Goal: Task Accomplishment & Management: Use online tool/utility

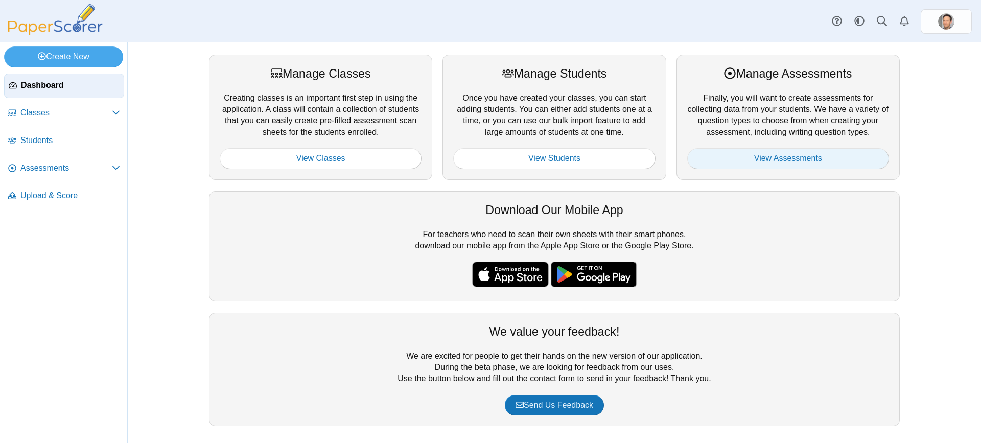
click at [765, 162] on link "View Assessments" at bounding box center [788, 158] width 202 height 20
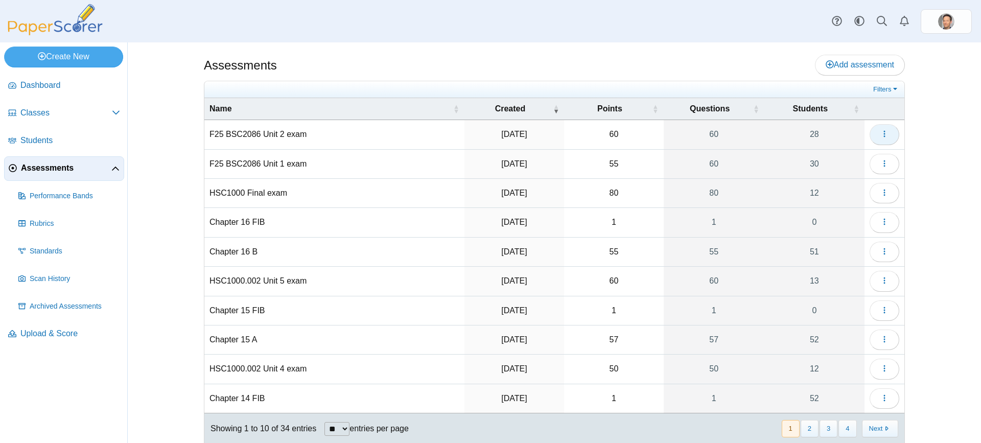
click at [872, 126] on button "button" at bounding box center [885, 134] width 30 height 20
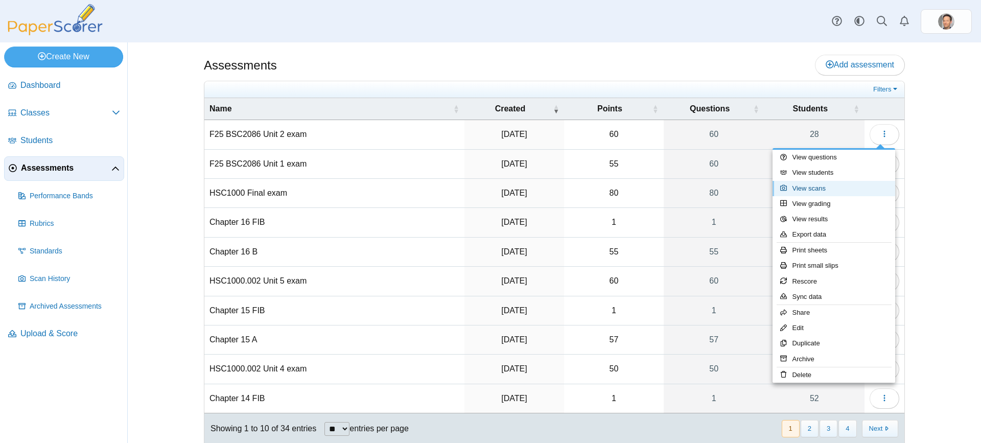
click at [831, 187] on link "View scans" at bounding box center [833, 188] width 123 height 15
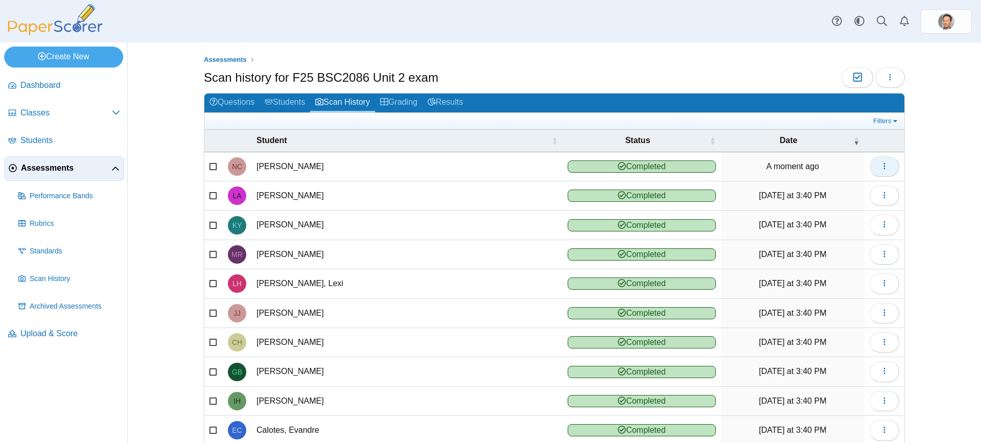
click at [882, 162] on icon "button" at bounding box center [884, 166] width 8 height 8
click at [886, 79] on icon "button" at bounding box center [890, 77] width 8 height 8
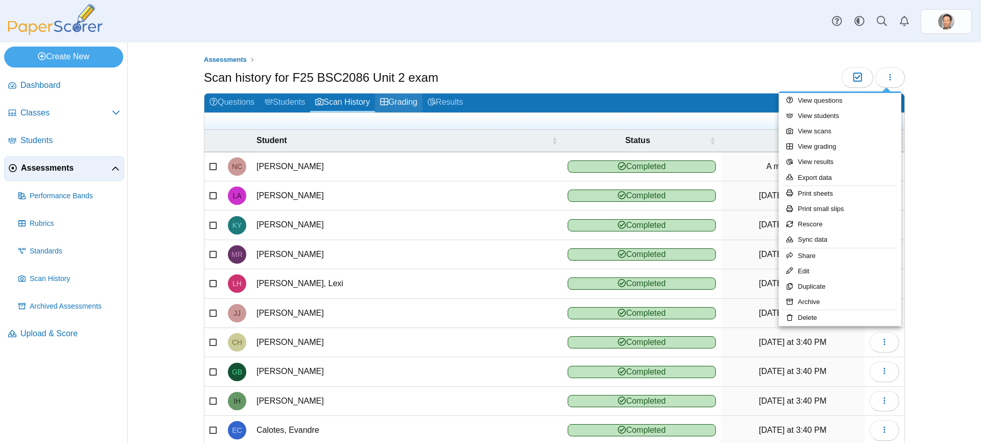
click at [394, 102] on link "Grading" at bounding box center [399, 102] width 48 height 19
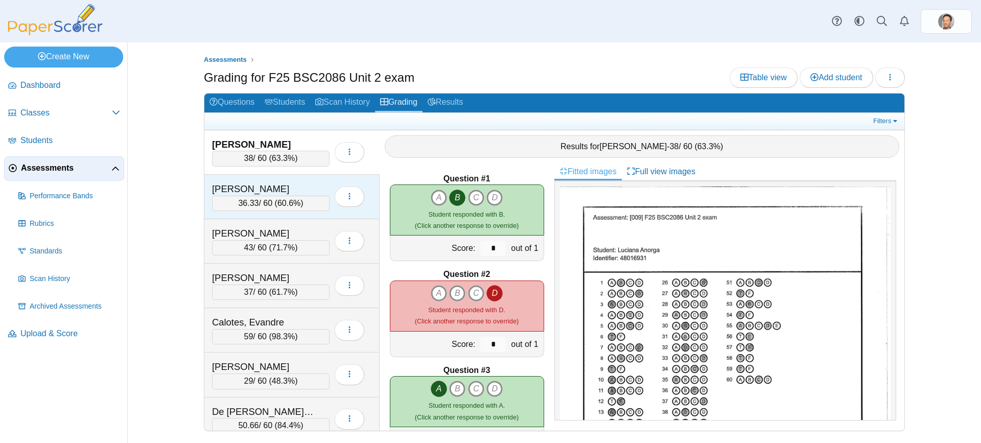
scroll to position [51, 0]
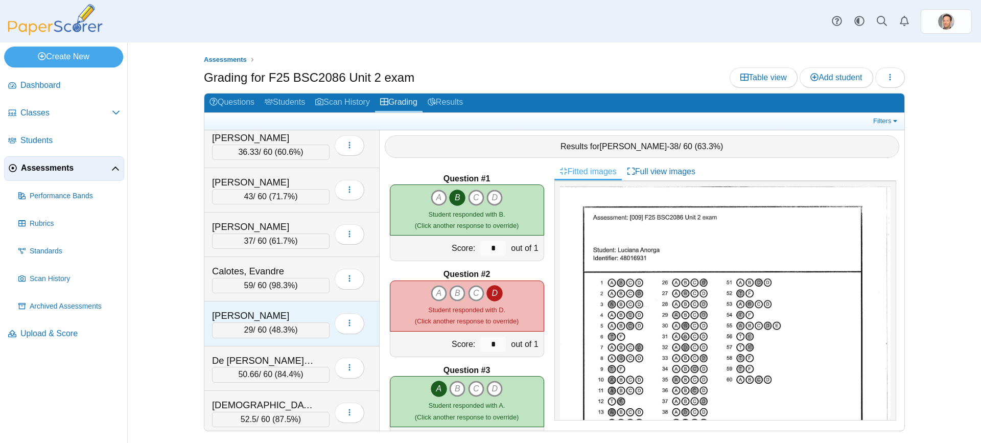
click at [288, 328] on span "48.3%" at bounding box center [283, 329] width 23 height 9
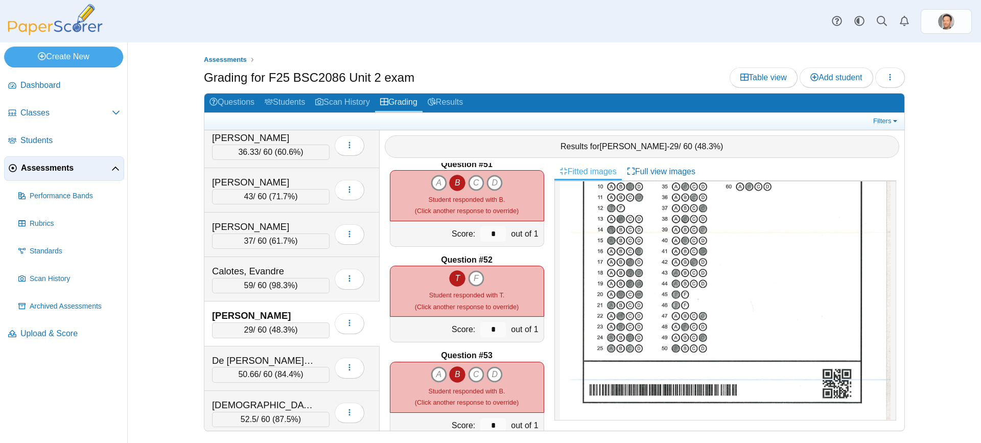
scroll to position [4766, 0]
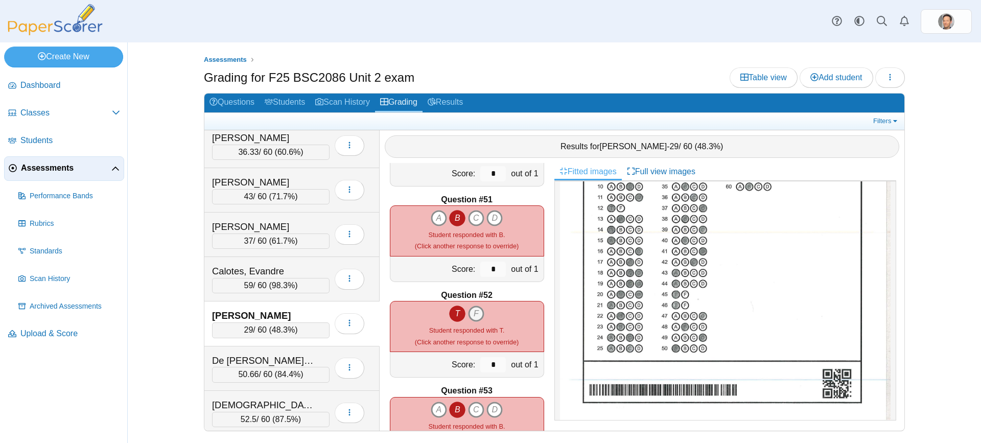
click at [472, 311] on icon "F" at bounding box center [476, 314] width 16 height 16
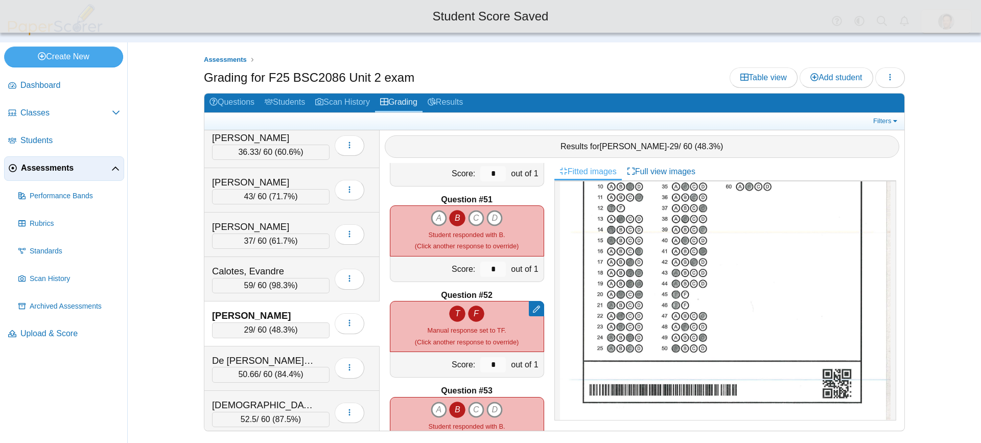
click at [454, 316] on icon "T" at bounding box center [457, 314] width 16 height 16
type input "*"
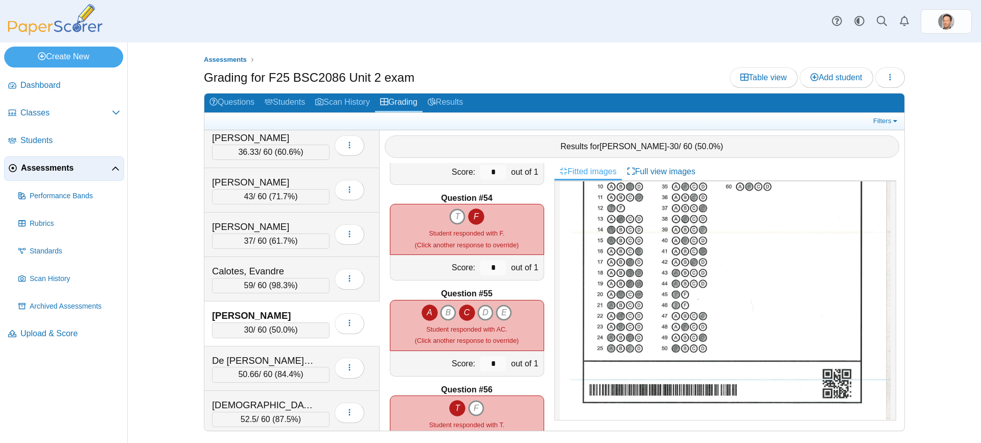
scroll to position [5073, 0]
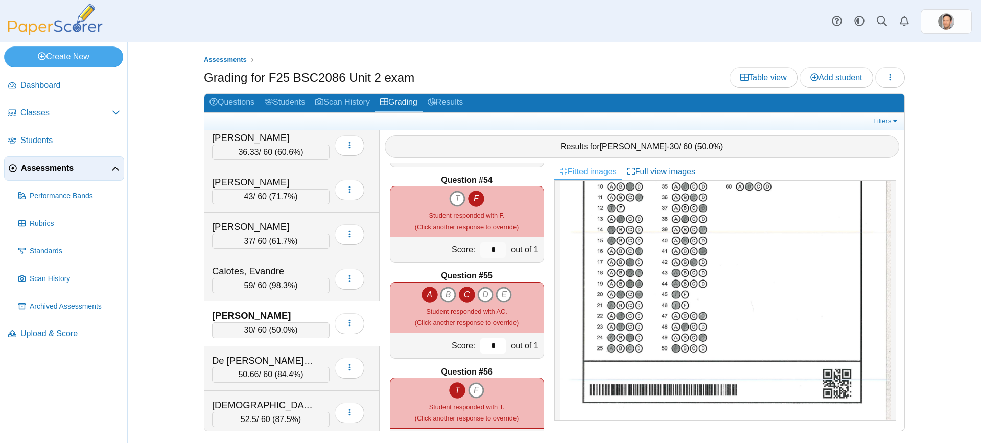
click at [483, 346] on input "*" at bounding box center [493, 345] width 26 height 15
type input "****"
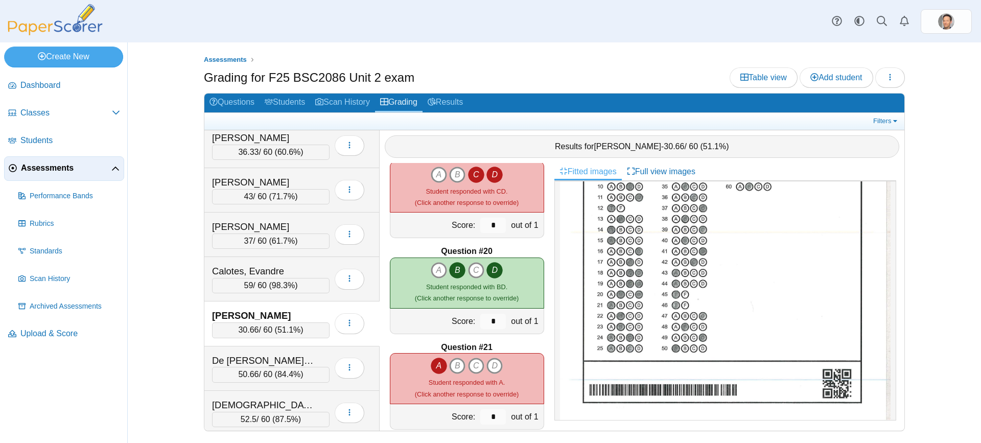
scroll to position [0, 0]
